Goal: Connect with others: Connect with other users

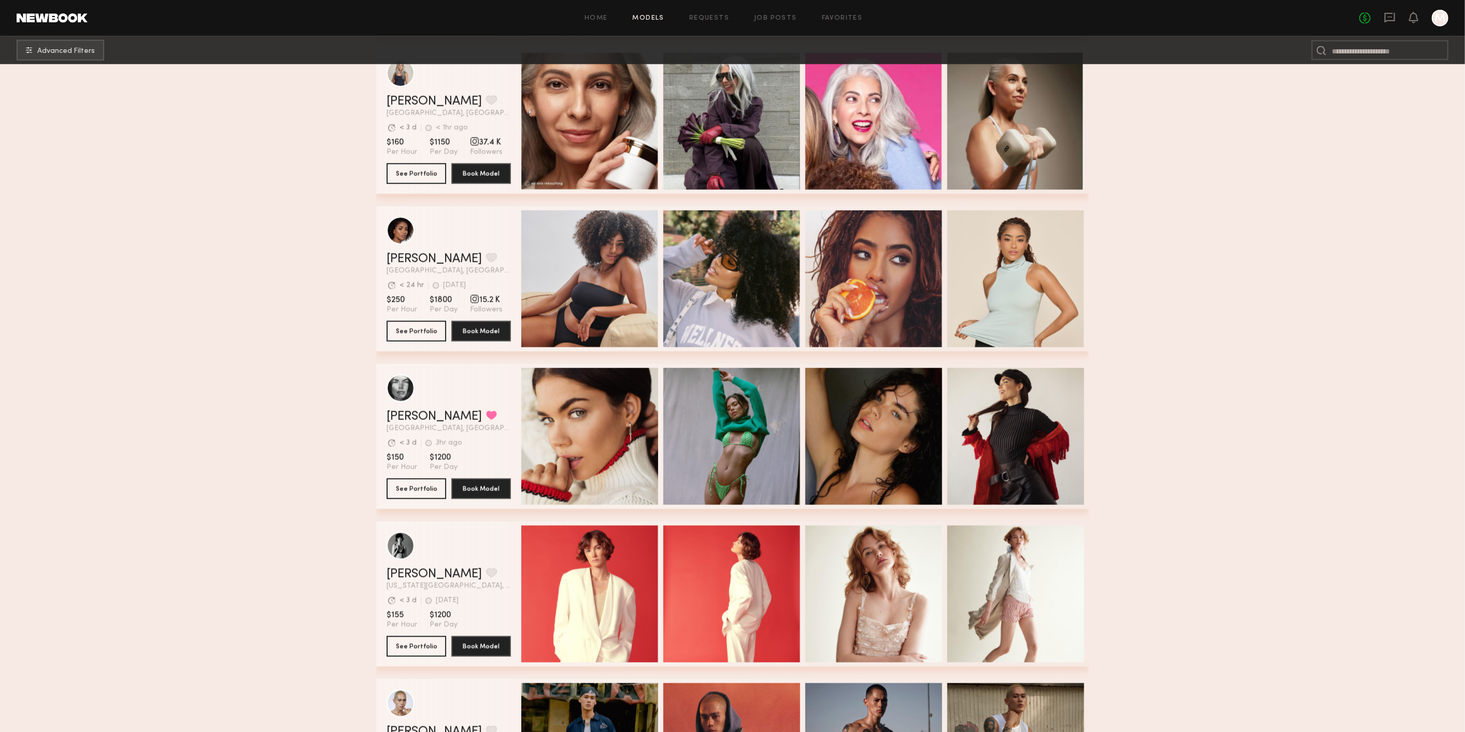
scroll to position [19194, 0]
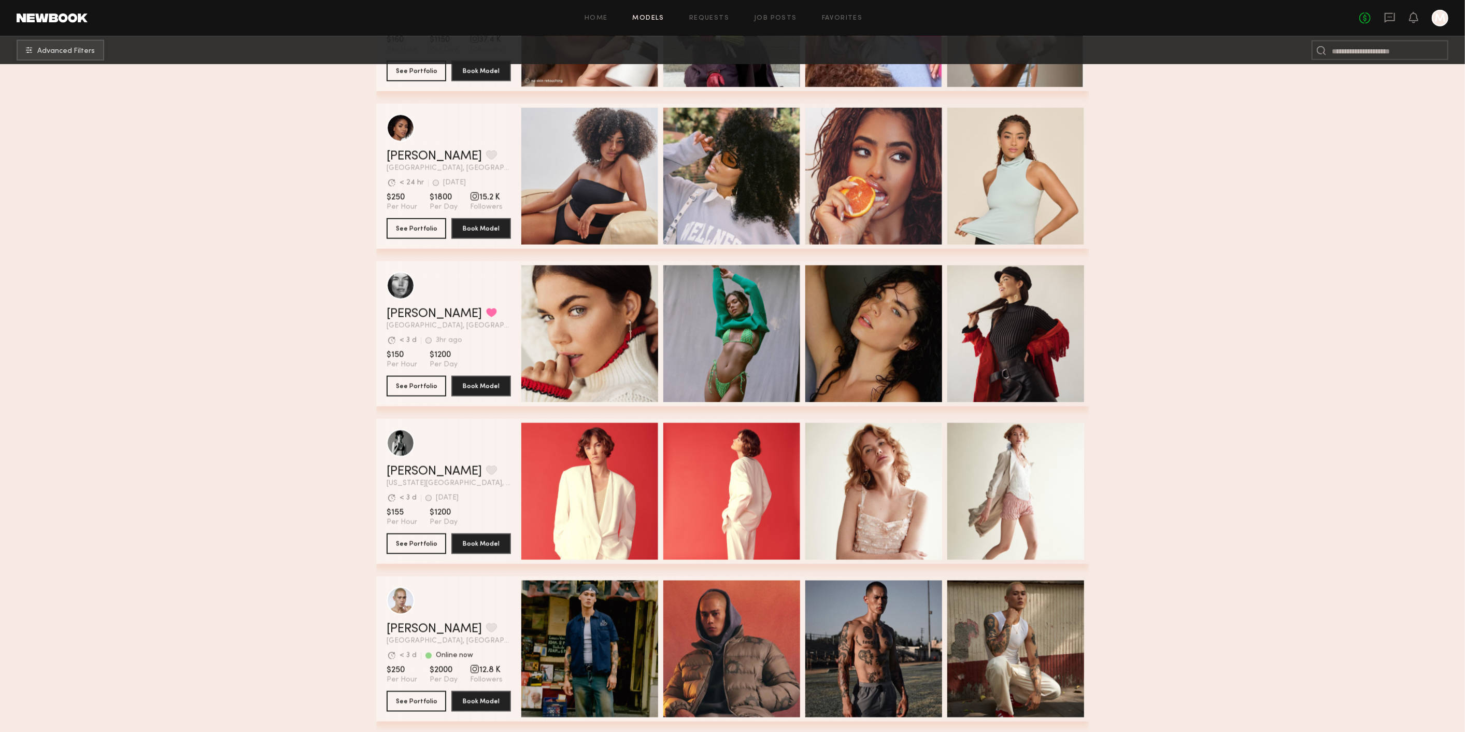
click at [1380, 27] on header "Home Models Requests Job Posts Favorites Sign Out No fees up to $5,000 M" at bounding box center [732, 18] width 1465 height 36
click at [1392, 12] on icon at bounding box center [1389, 17] width 11 height 11
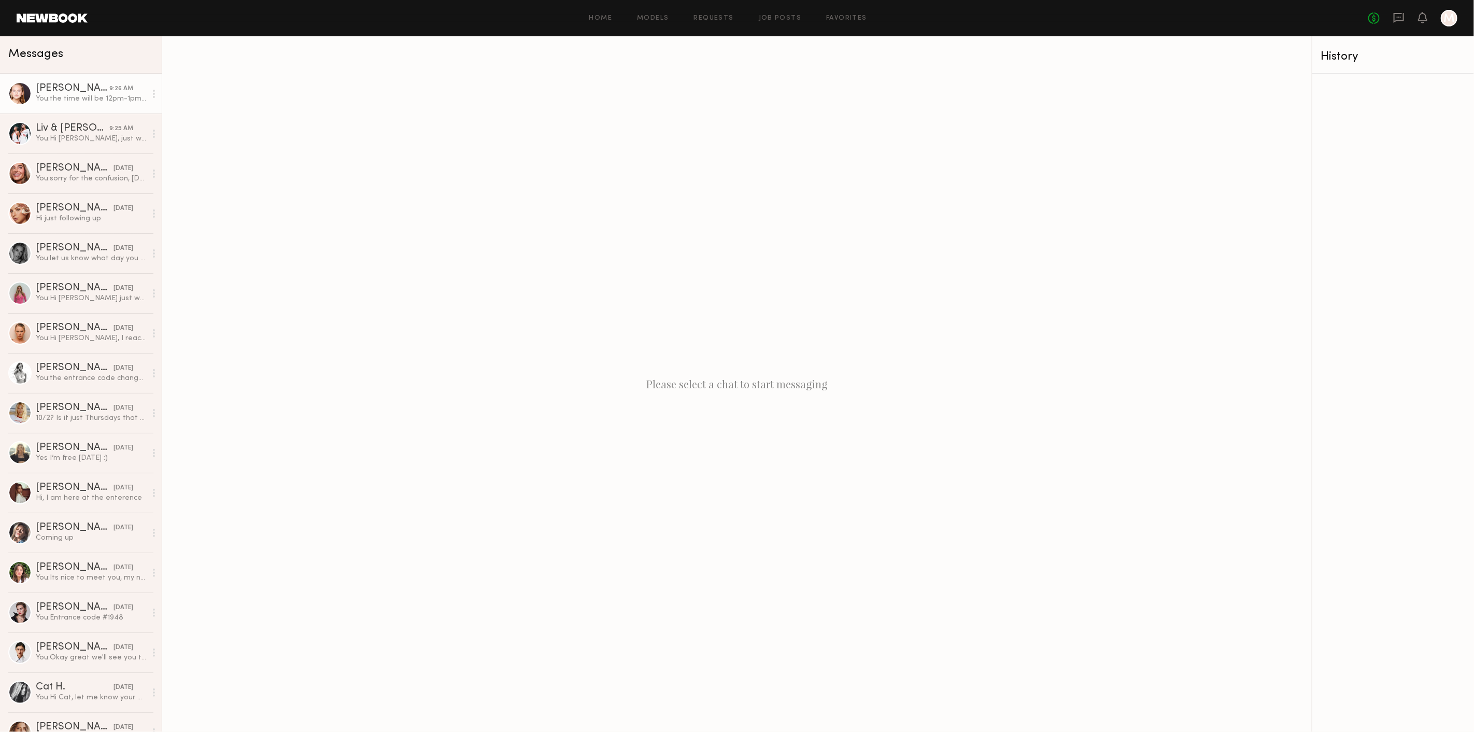
click at [51, 93] on div "[PERSON_NAME]" at bounding box center [73, 88] width 74 height 10
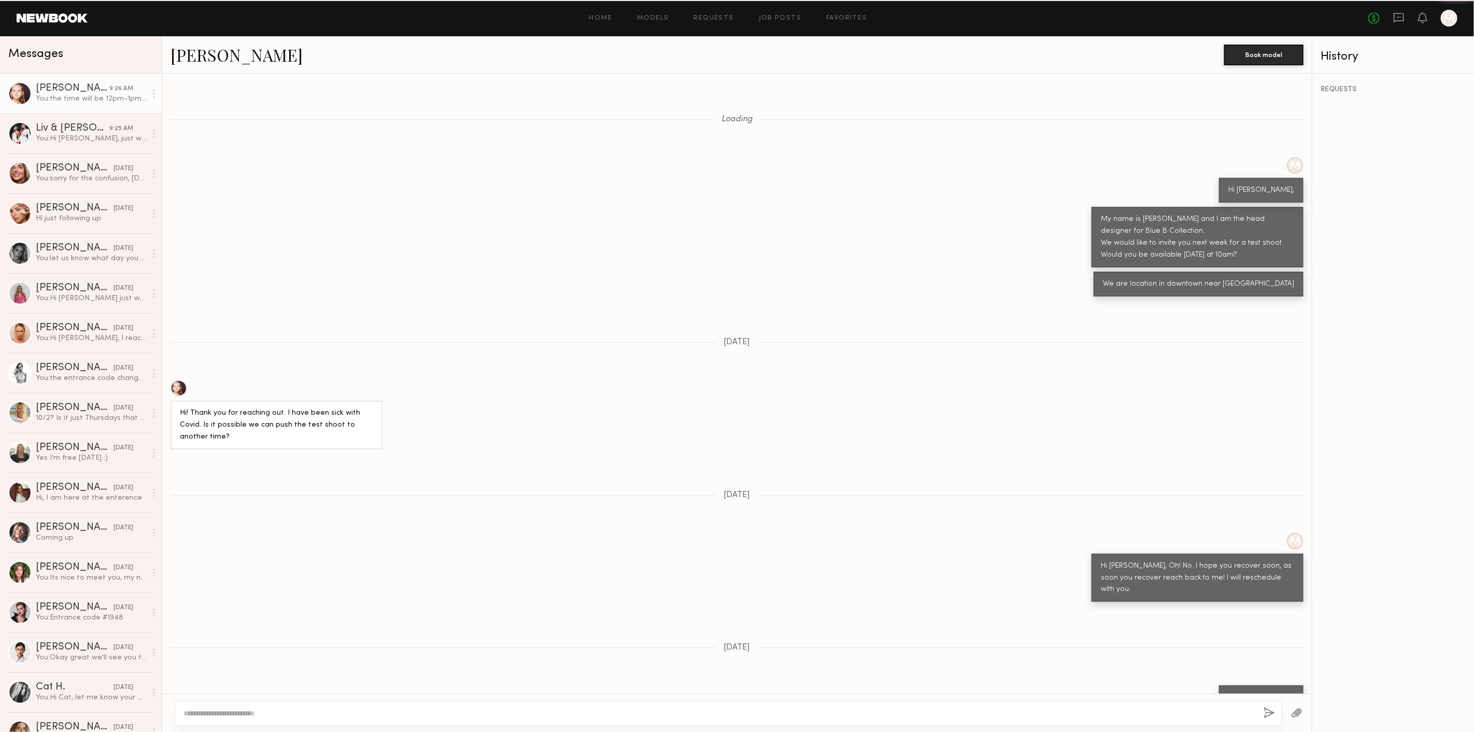
scroll to position [814, 0]
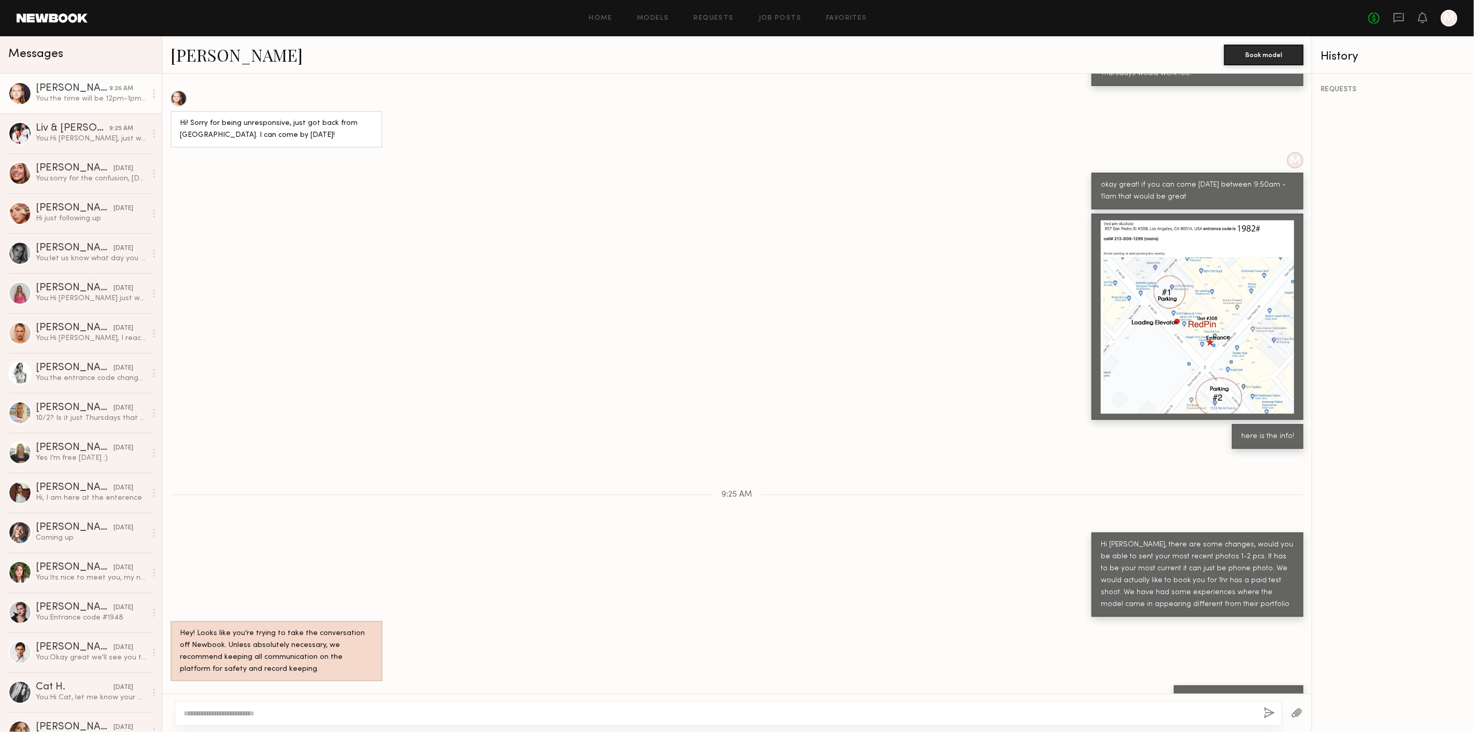
click at [189, 55] on link "[PERSON_NAME]" at bounding box center [237, 55] width 132 height 22
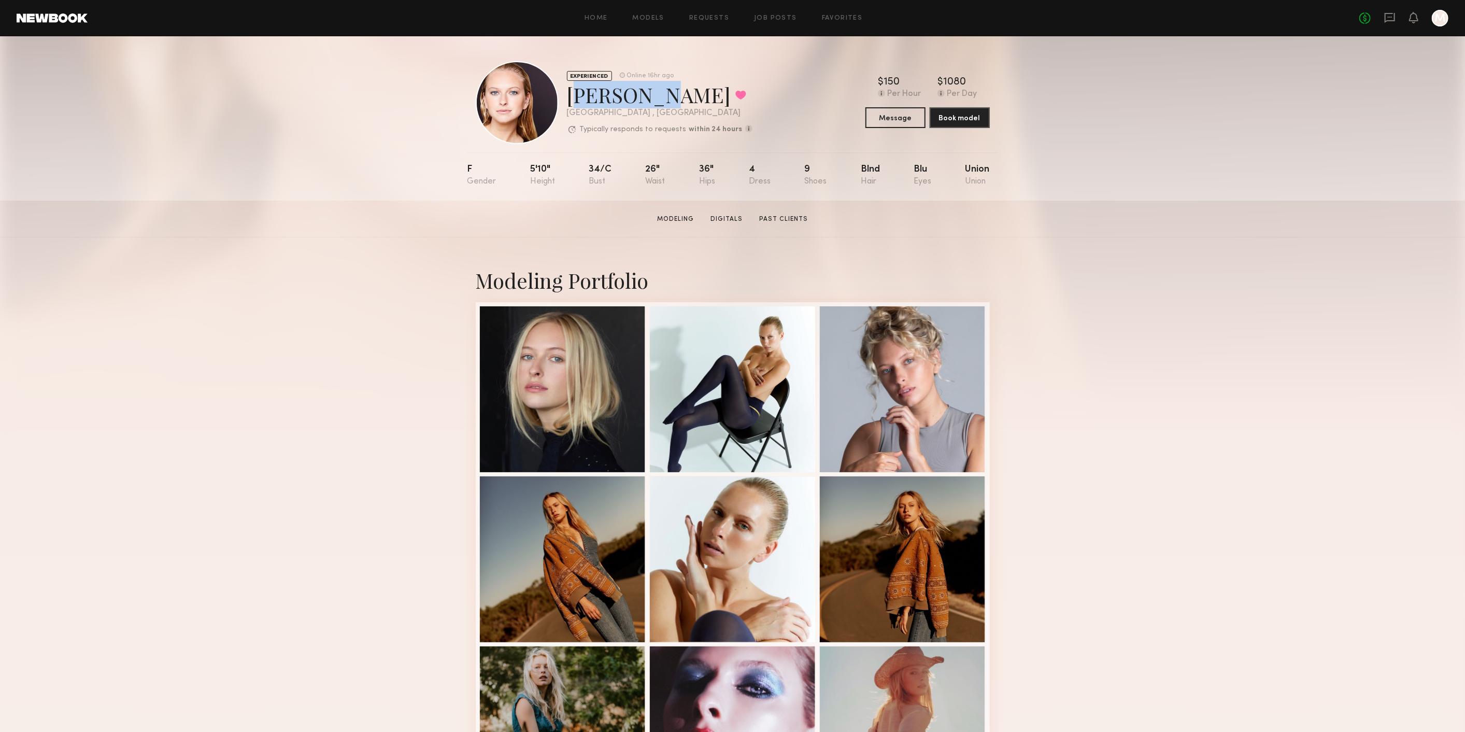
drag, startPoint x: 606, startPoint y: 96, endPoint x: 656, endPoint y: 104, distance: 49.9
click at [654, 97] on div "Savanna G. Favorited" at bounding box center [660, 94] width 186 height 27
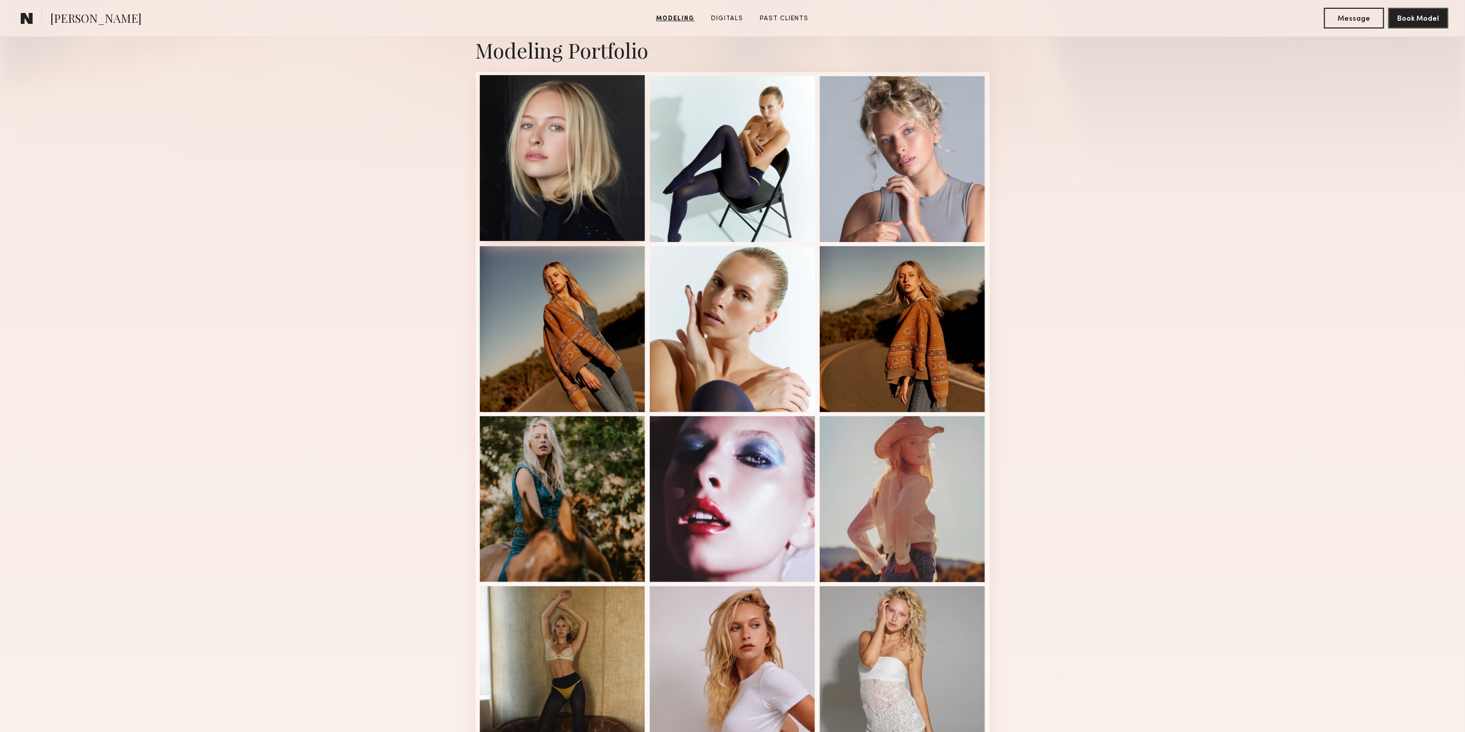
click at [624, 177] on div at bounding box center [563, 158] width 166 height 166
